Goal: Use online tool/utility: Utilize a website feature to perform a specific function

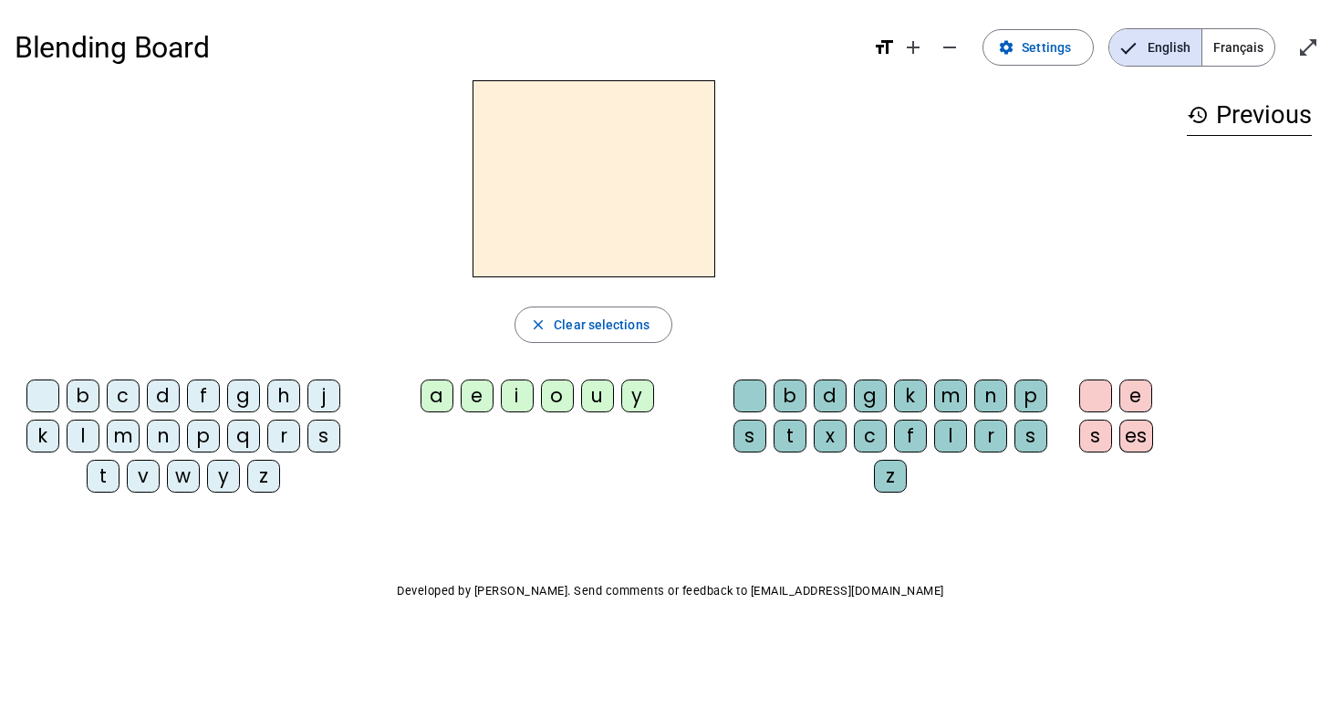
click at [82, 389] on div "b" at bounding box center [83, 396] width 33 height 33
click at [562, 390] on div "o" at bounding box center [557, 396] width 33 height 33
click at [958, 438] on div "l" at bounding box center [950, 436] width 33 height 33
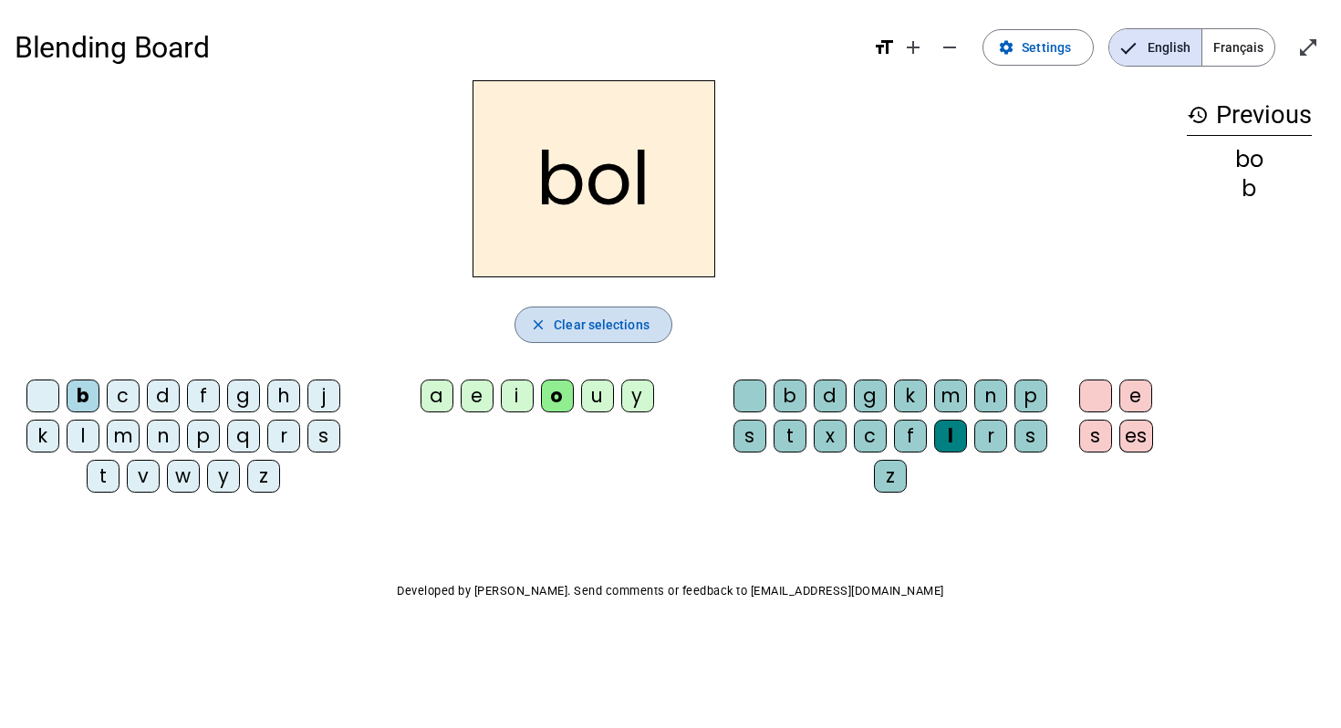
click at [627, 331] on span "Clear selections" at bounding box center [602, 325] width 96 height 22
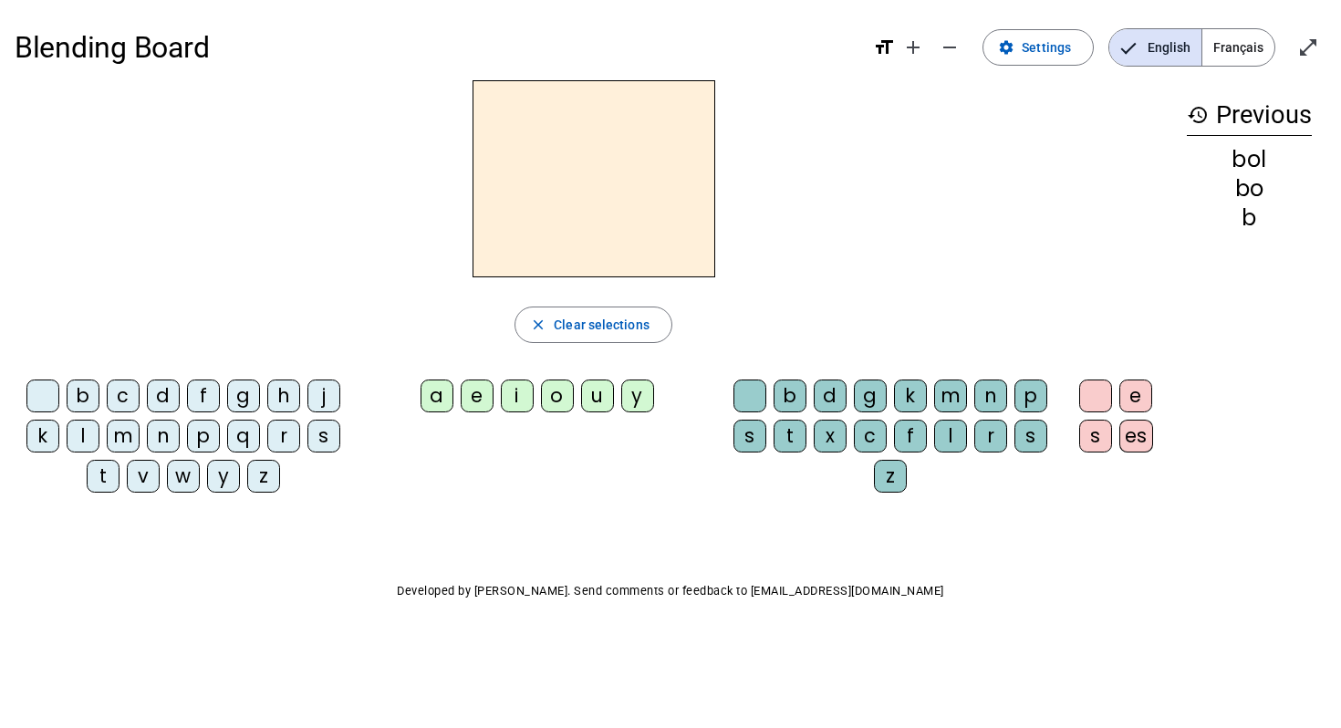
click at [89, 395] on div "b" at bounding box center [83, 396] width 33 height 33
click at [562, 394] on div "o" at bounding box center [557, 396] width 33 height 33
click at [955, 426] on div "l" at bounding box center [950, 436] width 33 height 33
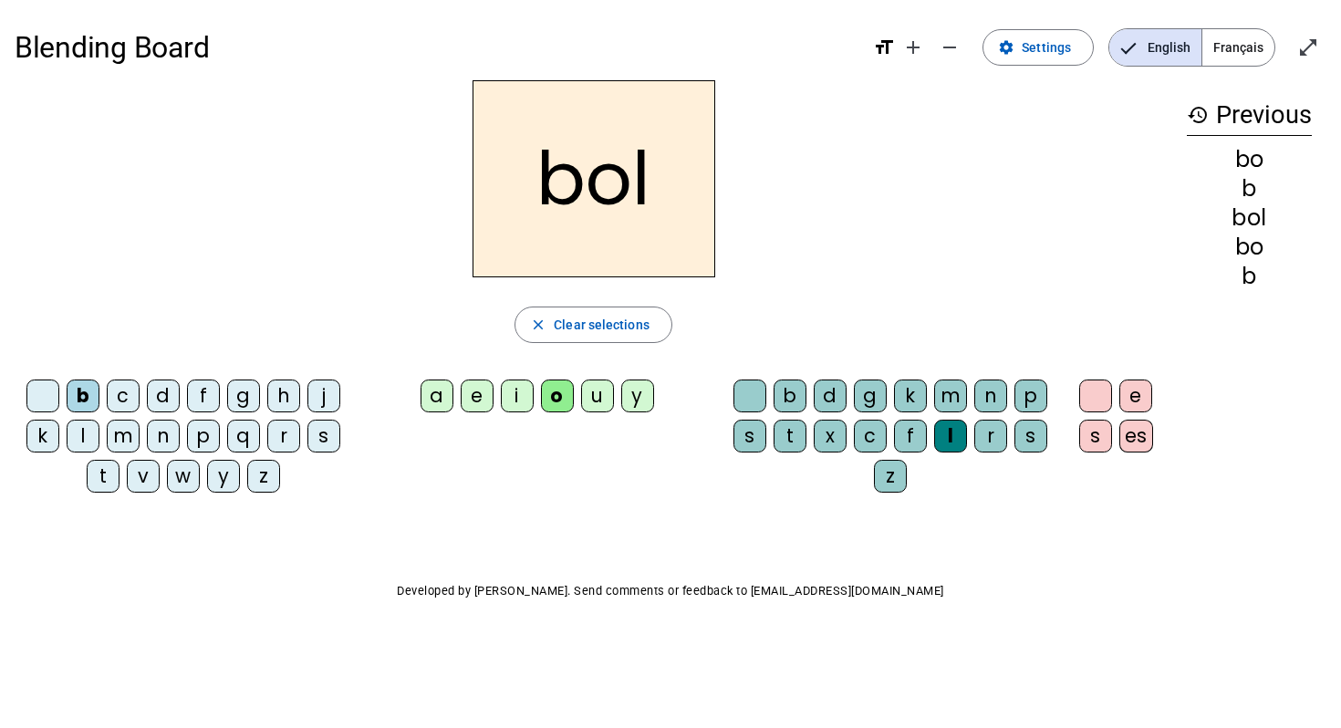
click at [589, 401] on div "u" at bounding box center [597, 396] width 33 height 33
click at [525, 395] on div "i" at bounding box center [517, 396] width 33 height 33
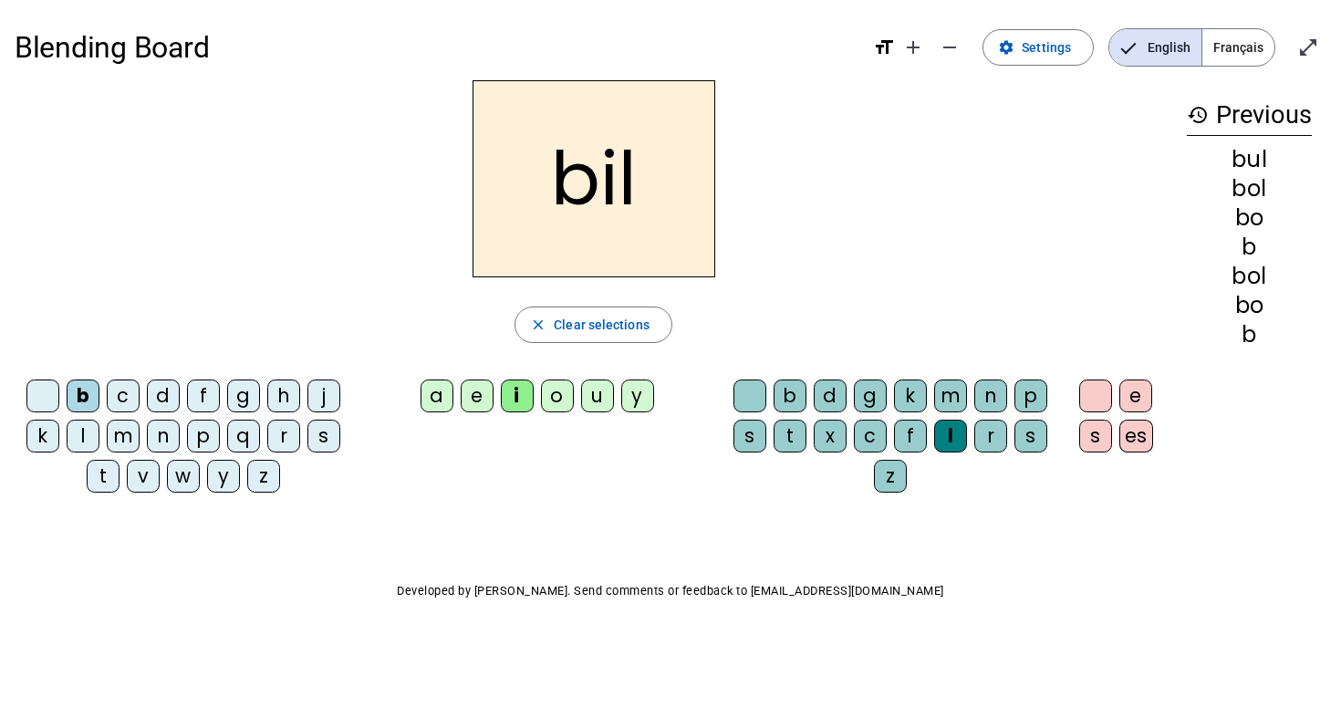
click at [551, 390] on div "o" at bounding box center [557, 396] width 33 height 33
